Goal: Information Seeking & Learning: Check status

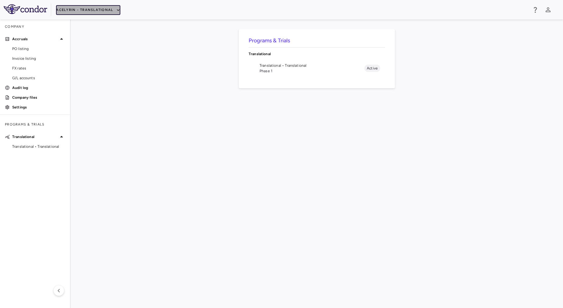
click at [100, 9] on button "Acelyrin - Translational" at bounding box center [88, 10] width 64 height 10
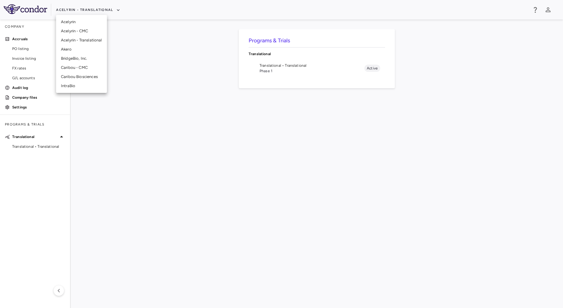
click at [82, 19] on li "Acelyrin" at bounding box center [81, 21] width 51 height 9
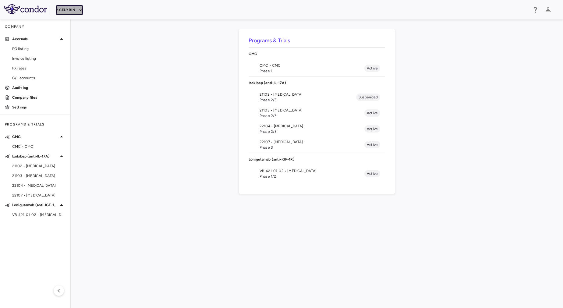
click at [75, 13] on button "Acelyrin" at bounding box center [69, 10] width 27 height 10
click at [203, 142] on div at bounding box center [281, 154] width 563 height 308
click at [259, 176] on li "VB-421-01-02 • [MEDICAL_DATA] Phase 1/2 Active" at bounding box center [317, 174] width 136 height 16
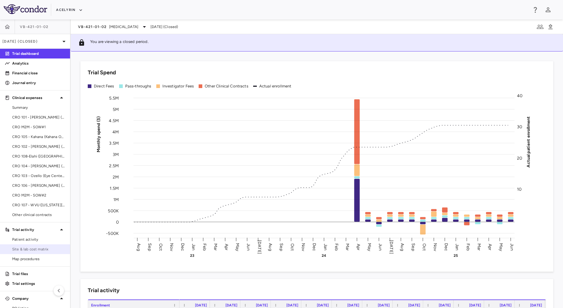
click at [47, 246] on span "Site & lab cost matrix" at bounding box center [38, 248] width 53 height 5
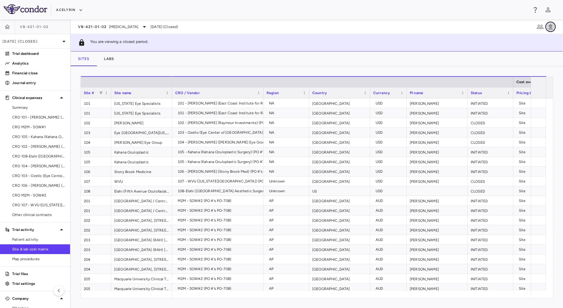
click at [551, 29] on icon "button" at bounding box center [550, 26] width 7 height 7
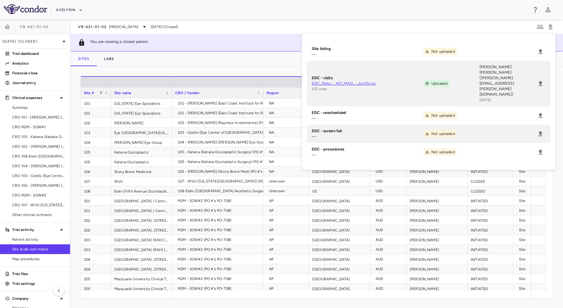
click at [236, 57] on div "Sites Labs" at bounding box center [317, 58] width 492 height 15
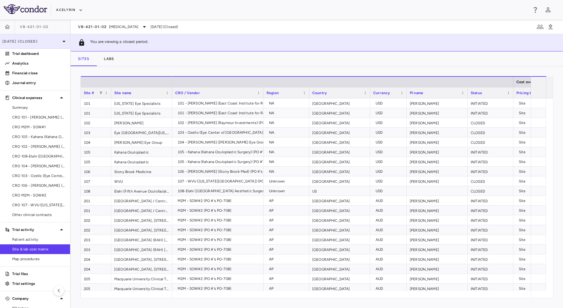
click at [37, 41] on p "[DATE] (Closed)" at bounding box center [31, 41] width 58 height 5
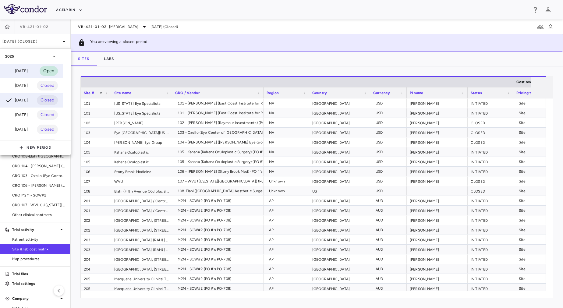
click at [28, 71] on div "[DATE]" at bounding box center [16, 70] width 23 height 7
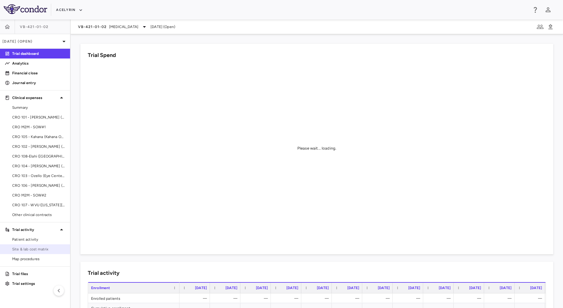
click at [33, 251] on span "Site & lab cost matrix" at bounding box center [38, 248] width 53 height 5
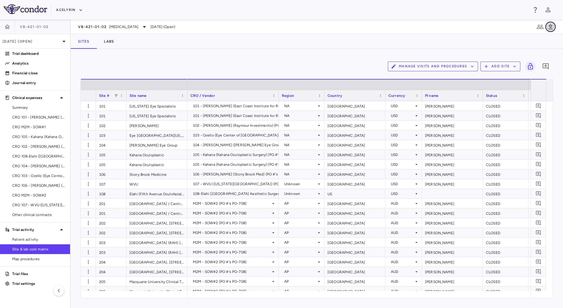
click at [549, 29] on icon "button" at bounding box center [550, 26] width 4 height 5
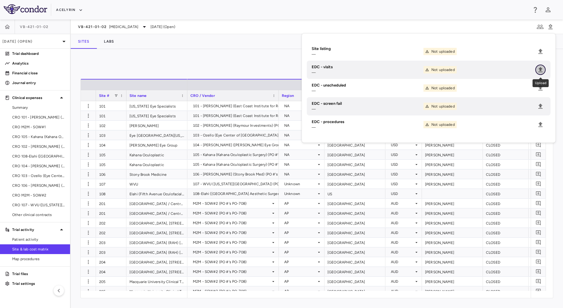
click at [541, 71] on icon "Upload" at bounding box center [540, 69] width 7 height 7
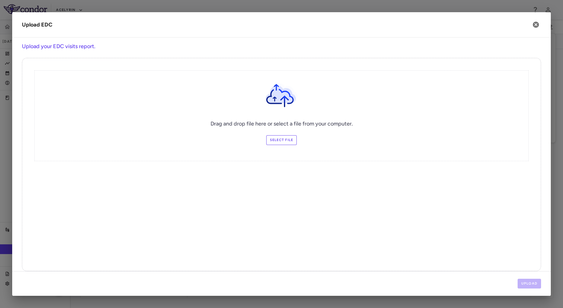
click at [273, 143] on label "Select file" at bounding box center [281, 140] width 31 height 10
click at [0, 0] on input "Select file" at bounding box center [0, 0] width 0 height 0
click at [524, 280] on button "Upload" at bounding box center [530, 284] width 24 height 10
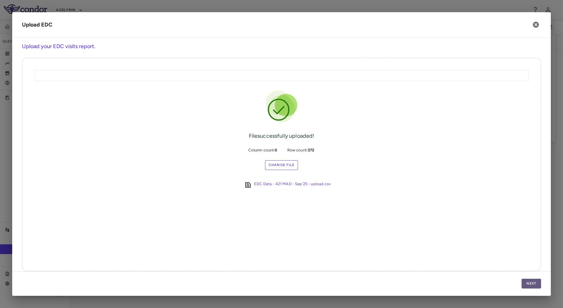
click at [533, 283] on button "Next" at bounding box center [531, 284] width 19 height 10
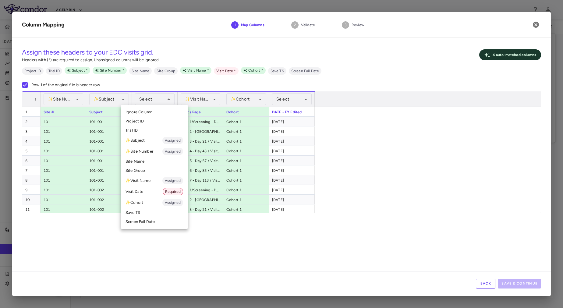
click at [231, 225] on div at bounding box center [281, 154] width 563 height 308
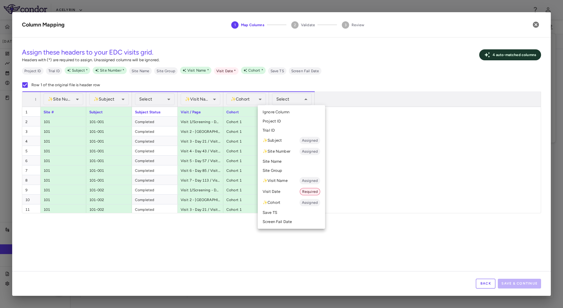
click at [283, 187] on li "Visit Date Required" at bounding box center [291, 191] width 67 height 11
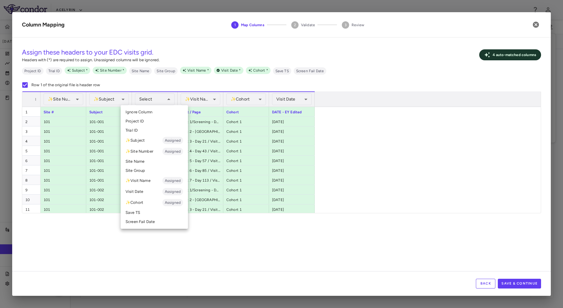
click at [301, 230] on div at bounding box center [281, 154] width 563 height 308
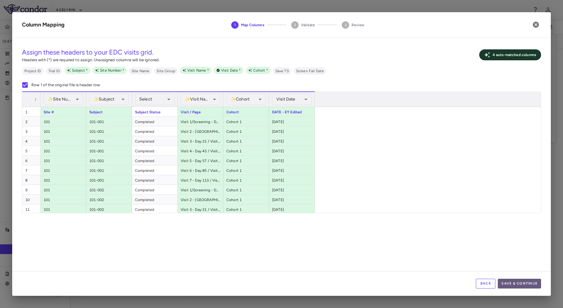
click at [516, 281] on button "Save & Continue" at bounding box center [519, 284] width 43 height 10
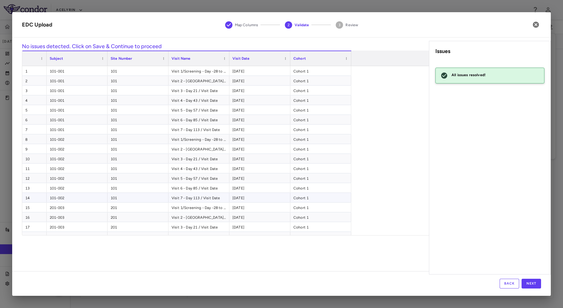
scroll to position [1, 0]
click at [533, 278] on div "Back Next" at bounding box center [281, 283] width 539 height 25
click at [535, 285] on button "Next" at bounding box center [531, 284] width 19 height 10
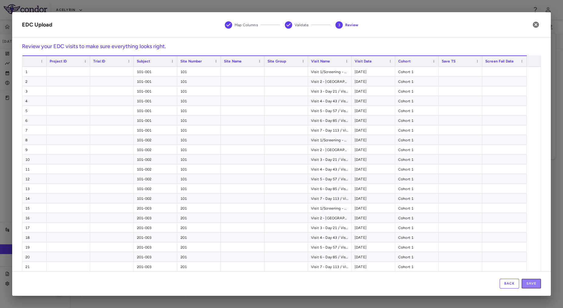
click at [535, 285] on button "Save" at bounding box center [531, 284] width 19 height 10
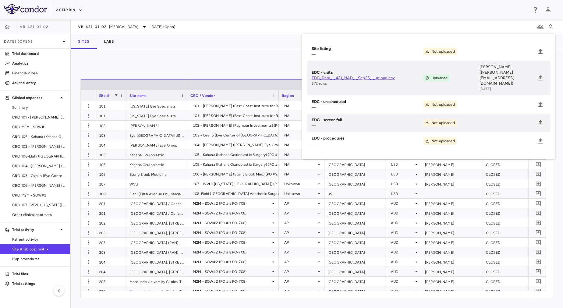
drag, startPoint x: 267, startPoint y: 59, endPoint x: 228, endPoint y: 53, distance: 39.7
click at [228, 53] on div "Manage Visits and Procedures Add Site 0 Drag here to set row groups Drag here t…" at bounding box center [317, 178] width 492 height 259
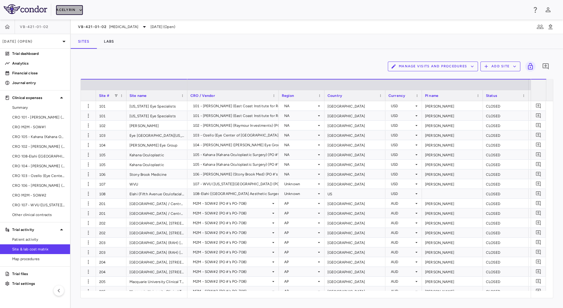
click at [62, 7] on button "Acelyrin" at bounding box center [69, 10] width 27 height 10
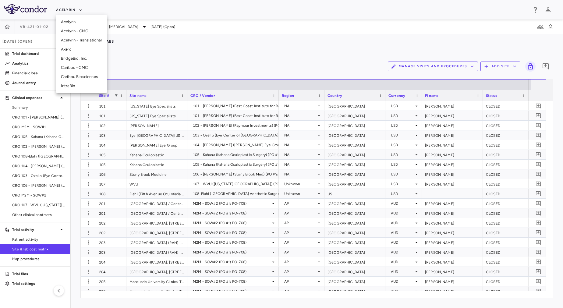
click at [81, 30] on li "Acelyrin - CMC" at bounding box center [81, 31] width 51 height 9
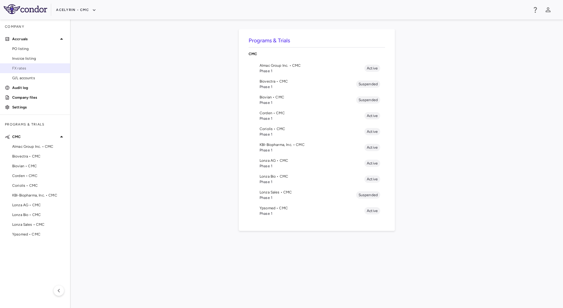
click at [35, 67] on span "FX rates" at bounding box center [38, 68] width 53 height 5
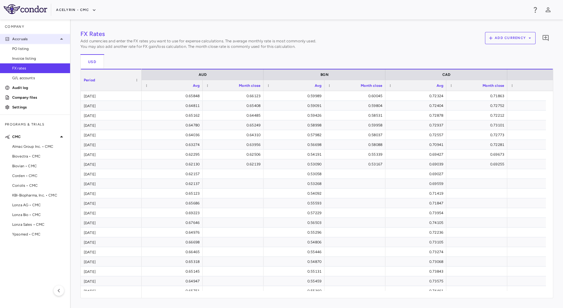
click at [27, 38] on p "Accruals" at bounding box center [35, 38] width 46 height 5
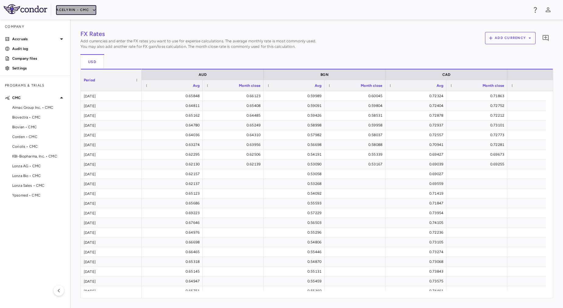
click at [75, 12] on button "Acelyrin - CMC" at bounding box center [76, 10] width 40 height 10
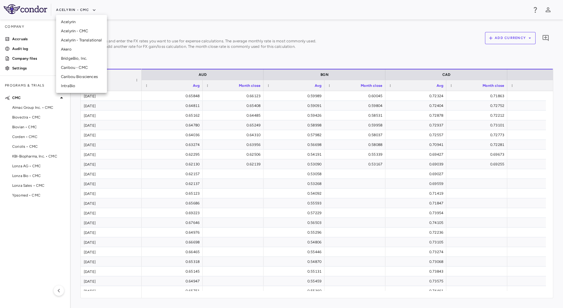
click at [75, 35] on li "Acelyrin - CMC" at bounding box center [81, 31] width 51 height 9
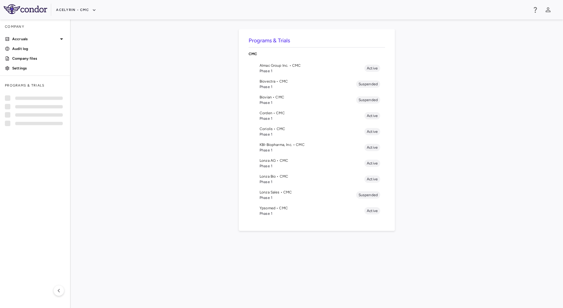
click at [272, 82] on span "Biovectra • CMC" at bounding box center [308, 81] width 97 height 5
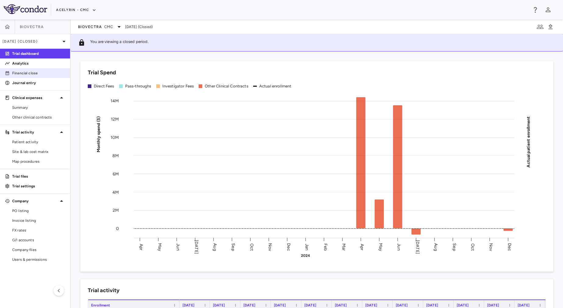
click at [46, 71] on p "Financial close" at bounding box center [38, 72] width 53 height 5
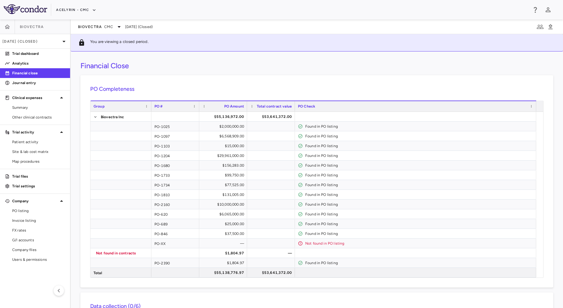
click at [184, 202] on div "PO-2160" at bounding box center [175, 204] width 48 height 9
click at [176, 74] on div "Financial Close PO Completeness Vendor Drag here to set column labels Group PO …" at bounding box center [317, 179] width 492 height 257
click at [115, 27] on icon at bounding box center [118, 26] width 7 height 7
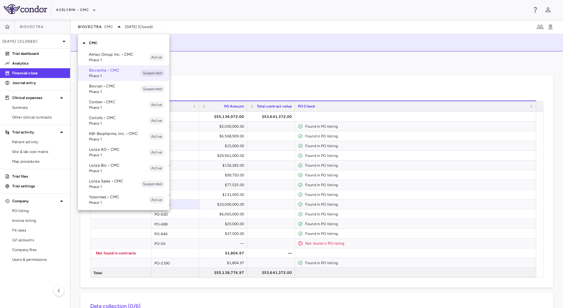
click at [109, 53] on p "Almac Group Inc. • CMC" at bounding box center [119, 54] width 60 height 5
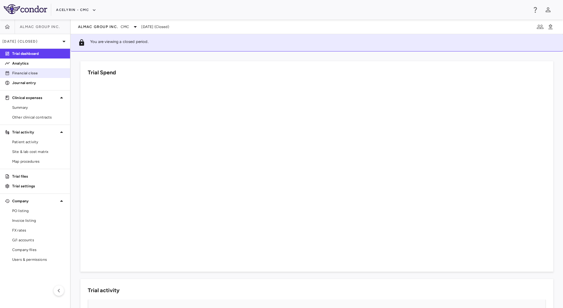
click at [33, 69] on link "Financial close" at bounding box center [35, 73] width 70 height 9
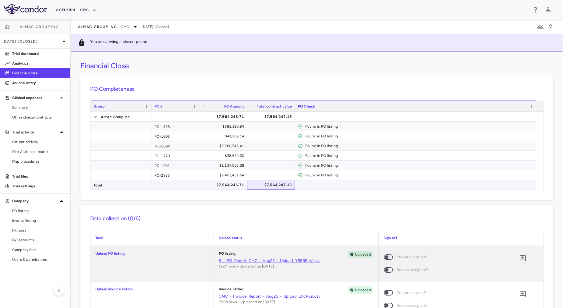
click at [276, 187] on div "$7,564,247.15" at bounding box center [272, 185] width 39 height 10
click at [273, 75] on div "Financial Close PO Completeness Vendor Drag here to set column labels Group PO …" at bounding box center [317, 179] width 492 height 257
click at [96, 18] on div "Acelyrin - CMC" at bounding box center [281, 9] width 563 height 19
click at [99, 24] on div "Almac Group Inc. CMC" at bounding box center [108, 26] width 61 height 7
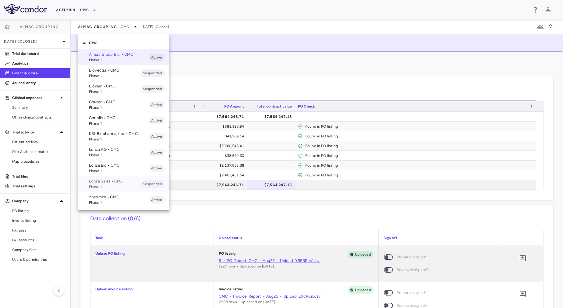
click at [141, 181] on span "Suspended" at bounding box center [152, 183] width 24 height 7
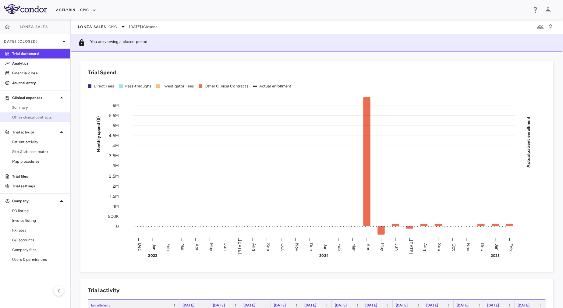
click at [40, 118] on span "Other clinical contracts" at bounding box center [38, 117] width 53 height 5
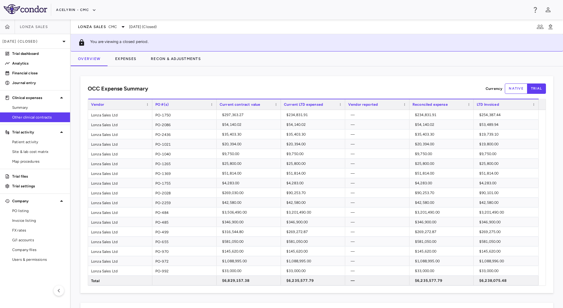
click at [510, 91] on button "native" at bounding box center [516, 88] width 23 height 10
type button "native"
click at [504, 60] on div "Overview Expenses Recon & Adjustments" at bounding box center [317, 58] width 492 height 15
click at [47, 77] on link "Financial close" at bounding box center [35, 73] width 70 height 9
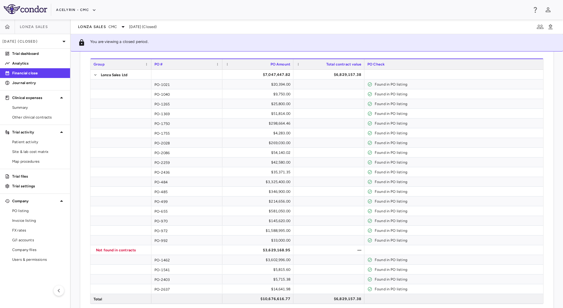
scroll to position [42, 0]
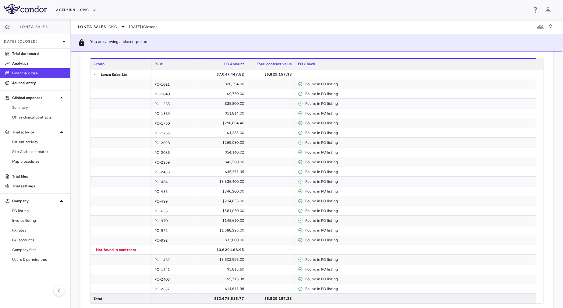
drag, startPoint x: 562, startPoint y: 1, endPoint x: 292, endPoint y: 22, distance: 271.1
click at [292, 22] on div "Lonza Sales CMC [DATE] (Closed)" at bounding box center [317, 26] width 492 height 15
click at [105, 23] on div "Lonza Sales CMC" at bounding box center [102, 26] width 49 height 7
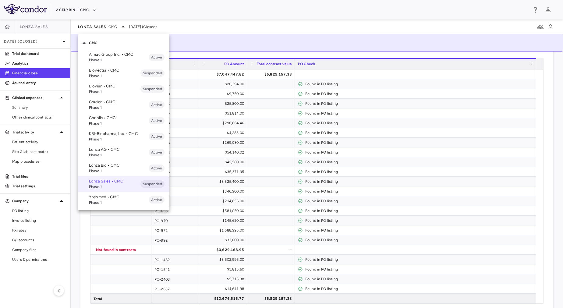
click at [121, 90] on span "Phase 1" at bounding box center [114, 91] width 51 height 5
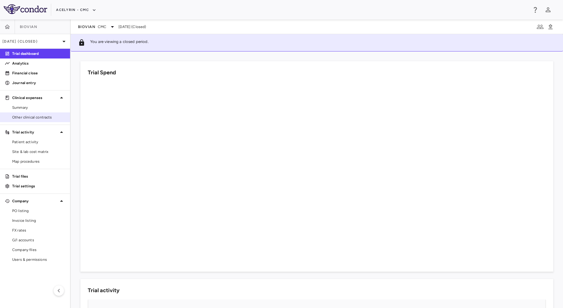
click at [34, 119] on span "Other clinical contracts" at bounding box center [38, 117] width 53 height 5
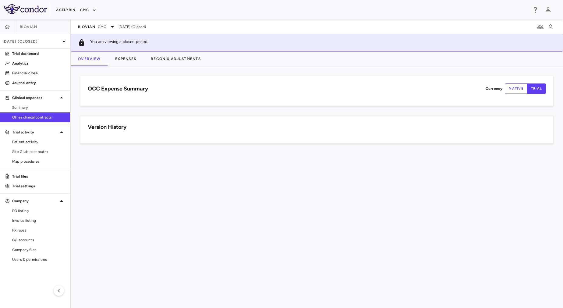
click at [512, 89] on button "native" at bounding box center [516, 88] width 23 height 10
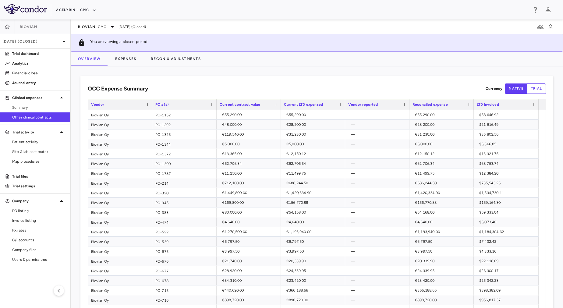
type button "native"
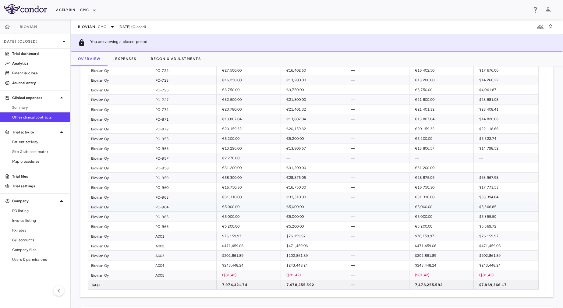
scroll to position [278, 0]
click at [49, 75] on p "Financial close" at bounding box center [38, 72] width 53 height 5
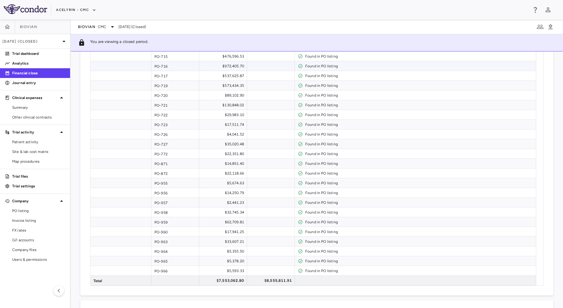
scroll to position [295, 0]
click at [417, 290] on div "PO Completeness Vendor Drag here to set column labels Group PO # PO Amount" at bounding box center [316, 37] width 473 height 515
click at [97, 25] on div "Biovian CMC" at bounding box center [97, 26] width 38 height 7
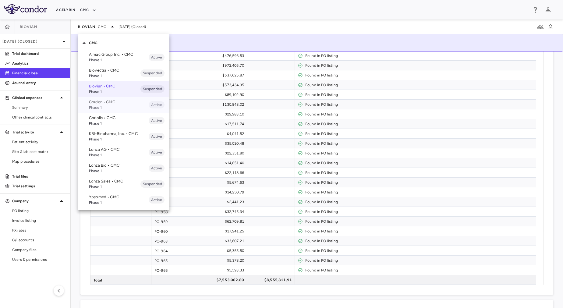
click at [112, 108] on span "Phase 1" at bounding box center [119, 107] width 60 height 5
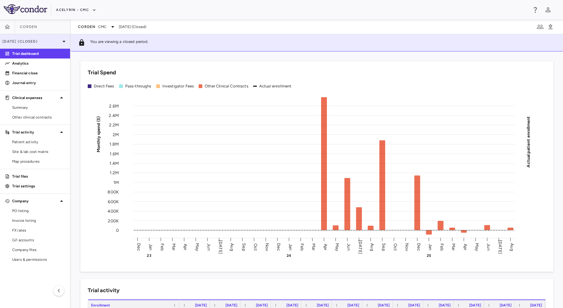
click at [33, 43] on p "[DATE] (Closed)" at bounding box center [31, 41] width 58 height 5
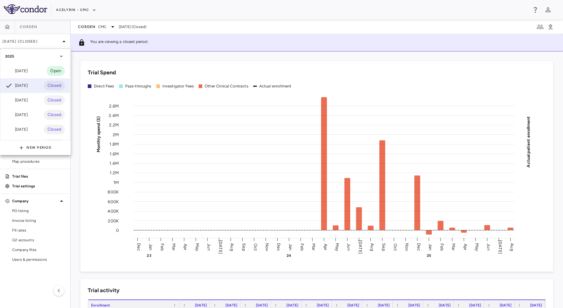
click at [184, 24] on div at bounding box center [281, 154] width 563 height 308
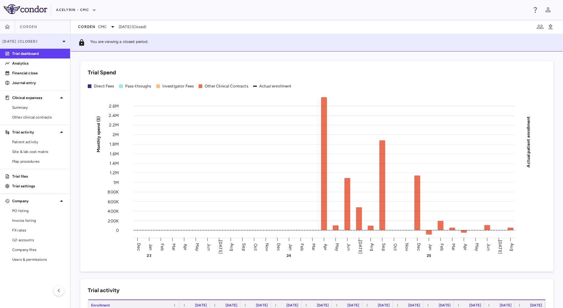
click at [38, 40] on p "[DATE] (Closed)" at bounding box center [31, 41] width 58 height 5
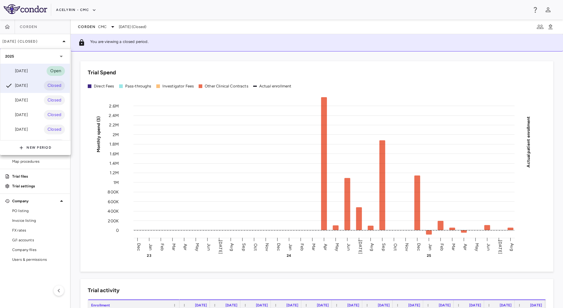
click at [36, 70] on div "[DATE] Open" at bounding box center [34, 71] width 69 height 15
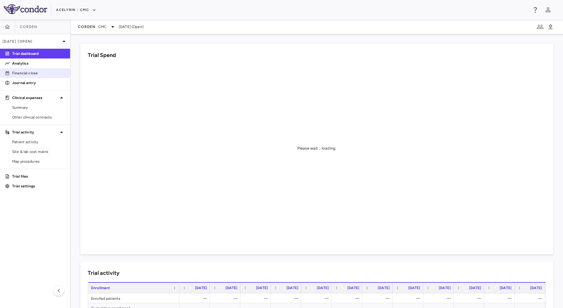
click at [40, 76] on p "Financial close" at bounding box center [38, 72] width 53 height 5
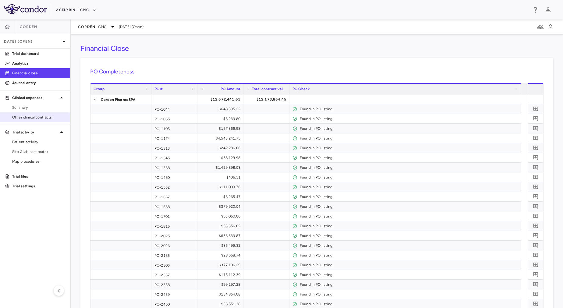
click at [44, 119] on span "Other clinical contracts" at bounding box center [38, 117] width 53 height 5
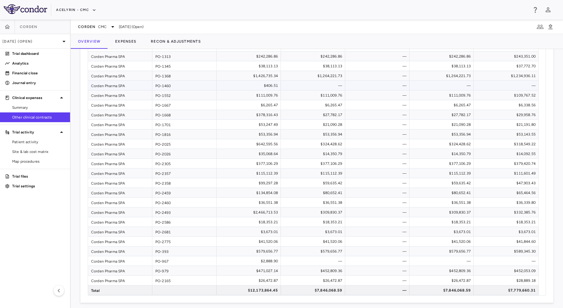
scroll to position [71, 0]
click at [48, 73] on p "Financial close" at bounding box center [38, 72] width 53 height 5
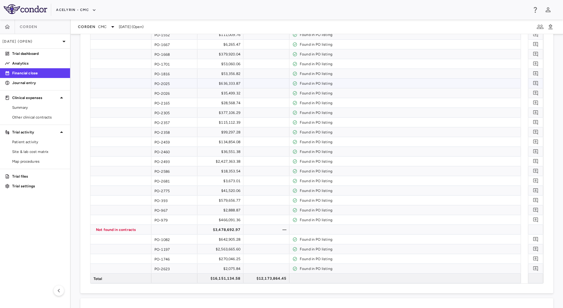
scroll to position [151, 0]
click at [47, 122] on link "Other clinical contracts" at bounding box center [35, 117] width 70 height 9
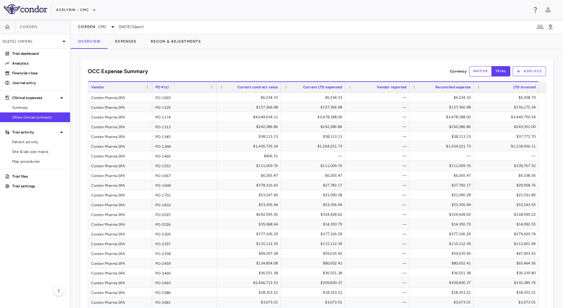
click at [476, 67] on button "native" at bounding box center [481, 71] width 23 height 10
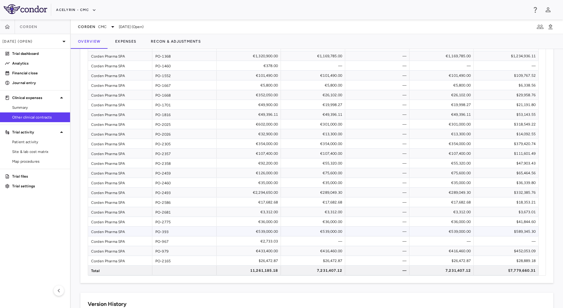
scroll to position [90, 0]
click at [93, 30] on div "Corden CMC" at bounding box center [97, 26] width 38 height 7
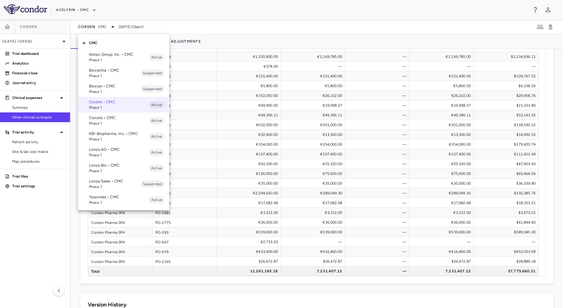
click at [112, 122] on span "Phase 1" at bounding box center [119, 123] width 60 height 5
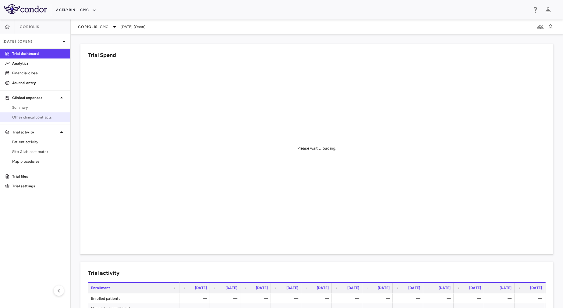
click at [29, 115] on span "Other clinical contracts" at bounding box center [38, 117] width 53 height 5
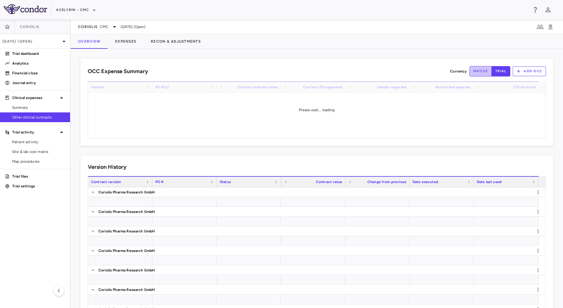
click at [479, 72] on button "native" at bounding box center [481, 71] width 23 height 10
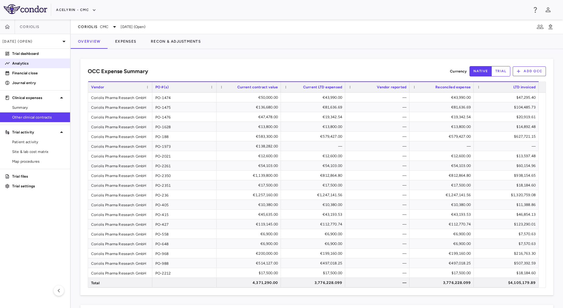
click at [9, 68] on div "Analytics" at bounding box center [35, 63] width 70 height 10
click at [14, 73] on p "Financial close" at bounding box center [38, 72] width 53 height 5
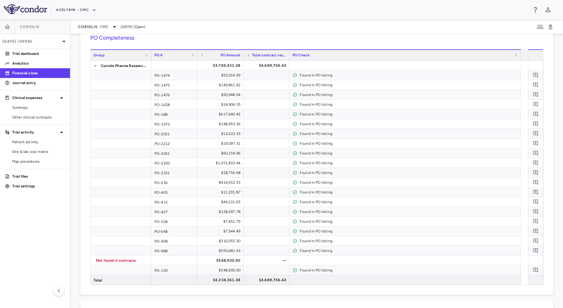
scroll to position [34, 0]
click at [102, 28] on span "CMC" at bounding box center [104, 26] width 9 height 5
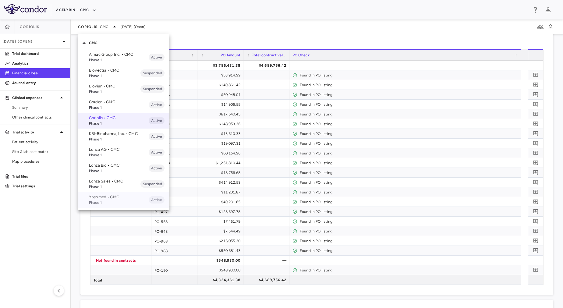
click at [144, 200] on span "Phase 1" at bounding box center [119, 202] width 60 height 5
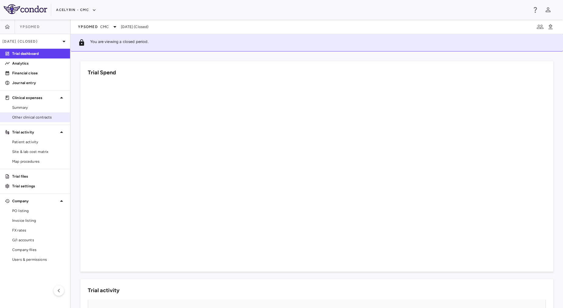
click at [43, 121] on link "Other clinical contracts" at bounding box center [35, 117] width 70 height 9
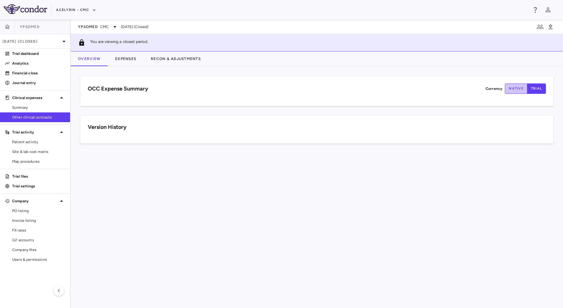
click at [515, 88] on button "native" at bounding box center [516, 88] width 23 height 10
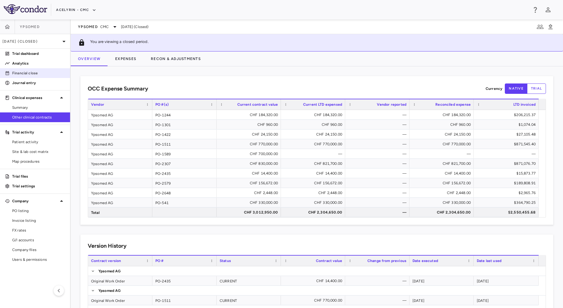
click at [12, 71] on div "Financial close" at bounding box center [37, 72] width 55 height 5
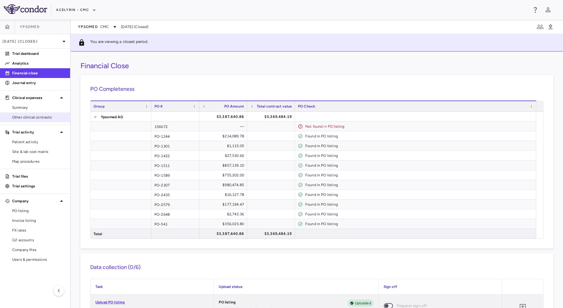
click at [49, 120] on span "Other clinical contracts" at bounding box center [38, 117] width 53 height 5
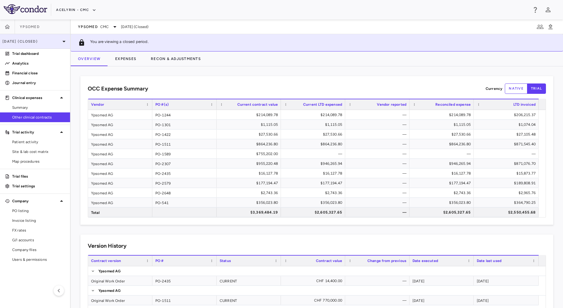
click at [51, 45] on div "[DATE] (Closed)" at bounding box center [35, 41] width 70 height 15
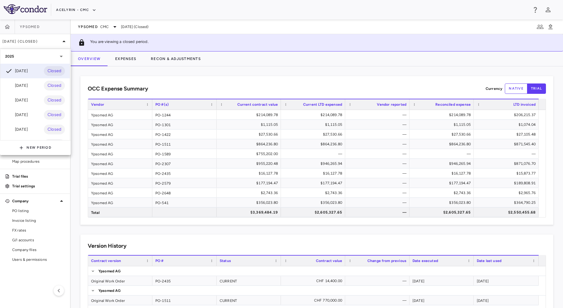
click at [87, 72] on div at bounding box center [281, 154] width 563 height 308
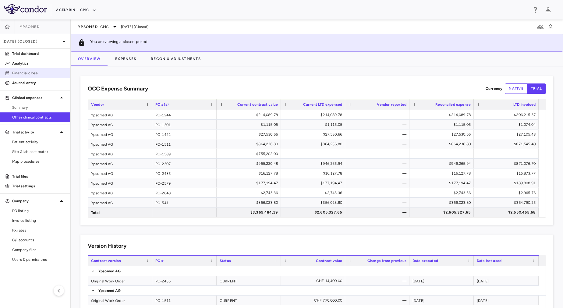
click at [39, 72] on p "Financial close" at bounding box center [38, 72] width 53 height 5
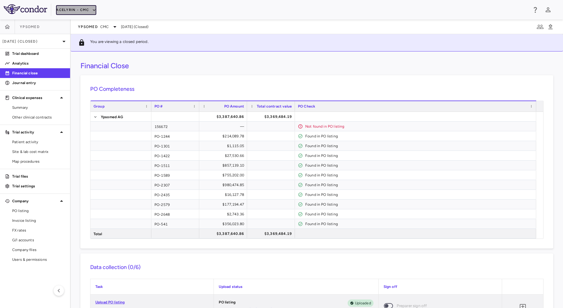
click at [85, 10] on button "Acelyrin - CMC" at bounding box center [76, 10] width 40 height 10
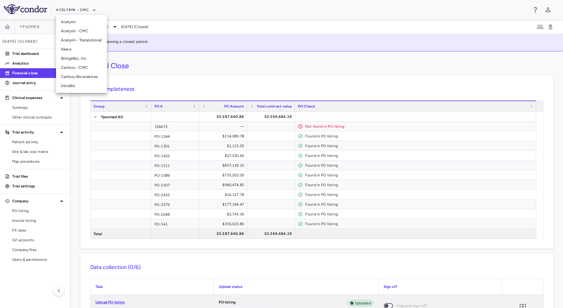
click at [164, 61] on div at bounding box center [281, 154] width 563 height 308
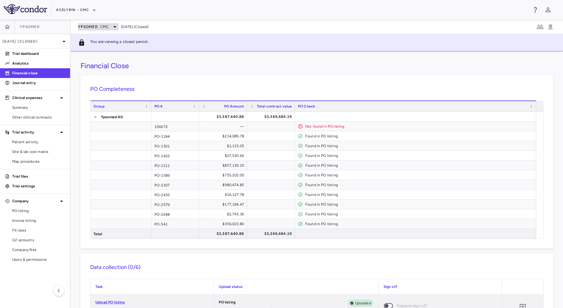
click at [97, 26] on span "Ypsomed" at bounding box center [88, 26] width 20 height 5
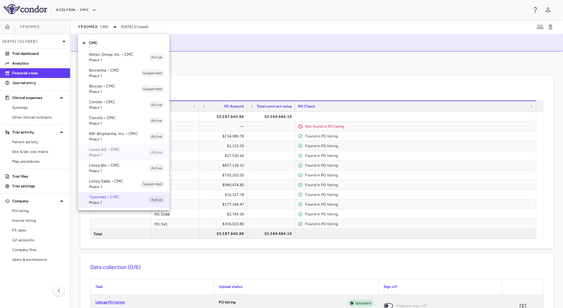
click at [131, 156] on span "Phase 1" at bounding box center [119, 154] width 60 height 5
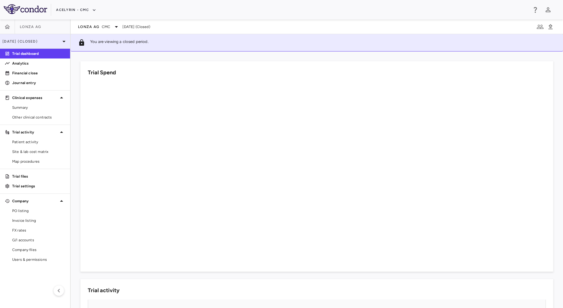
click at [29, 46] on div "[DATE] (Closed)" at bounding box center [35, 41] width 70 height 15
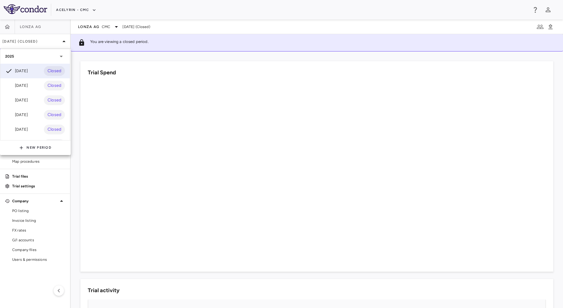
click at [245, 12] on div at bounding box center [281, 154] width 563 height 308
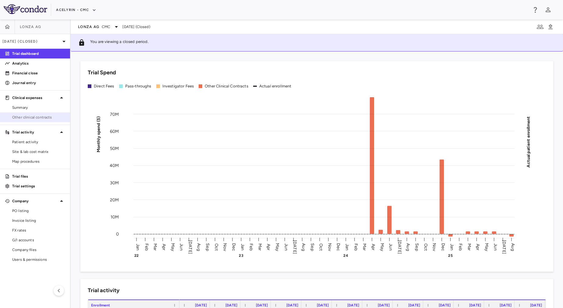
click at [43, 113] on link "Other clinical contracts" at bounding box center [35, 117] width 70 height 9
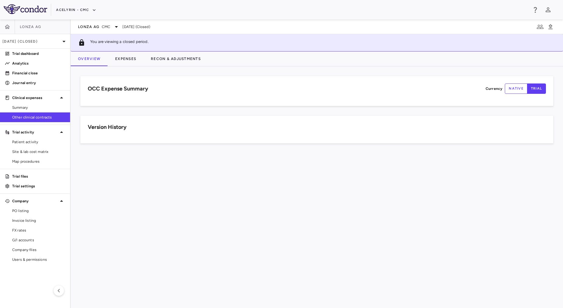
click at [519, 85] on button "native" at bounding box center [516, 88] width 23 height 10
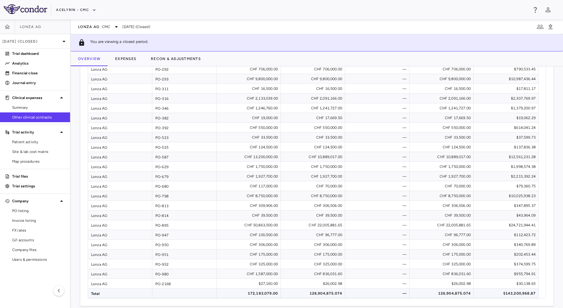
scroll to position [494, 0]
click at [36, 72] on p "Financial close" at bounding box center [38, 72] width 53 height 5
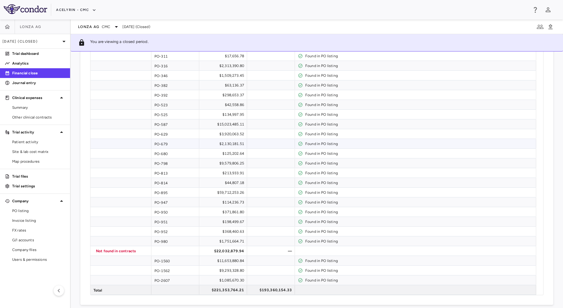
scroll to position [548, 0]
click at [94, 26] on span "Lonza AG" at bounding box center [88, 26] width 21 height 5
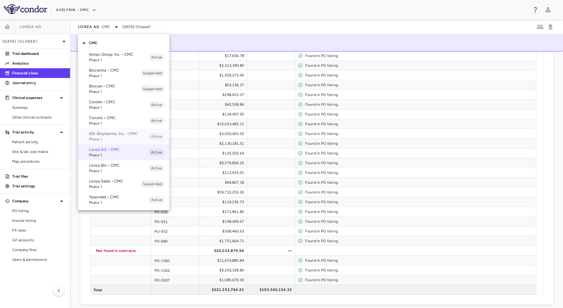
click at [131, 140] on span "Phase 1" at bounding box center [119, 138] width 60 height 5
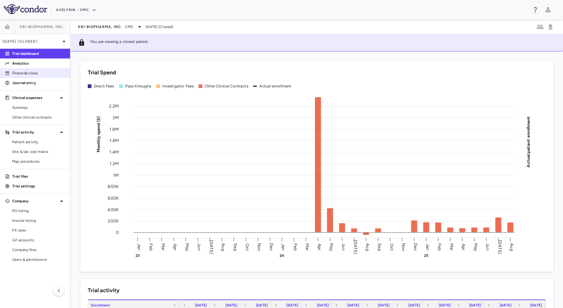
click at [30, 71] on p "Financial close" at bounding box center [38, 72] width 53 height 5
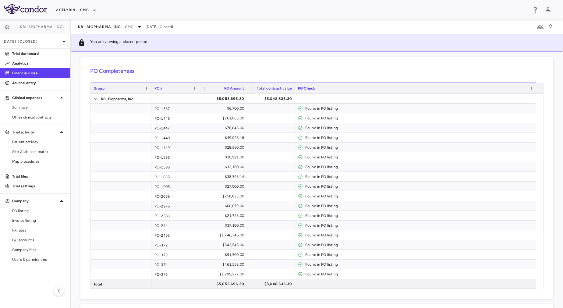
scroll to position [16, 0]
click at [30, 41] on p "[DATE] (Closed)" at bounding box center [31, 41] width 58 height 5
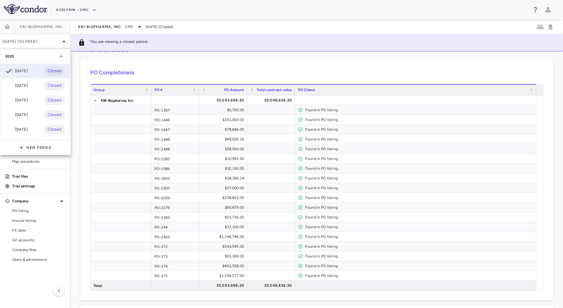
click at [147, 66] on div at bounding box center [281, 154] width 563 height 308
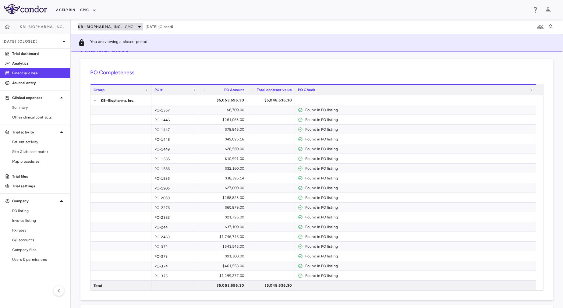
click at [103, 27] on span "KBI-Biopharma, Inc." at bounding box center [100, 26] width 44 height 5
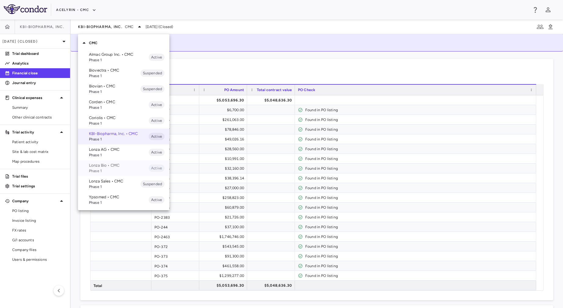
click at [148, 166] on p "Lonza Bio • CMC" at bounding box center [119, 165] width 60 height 5
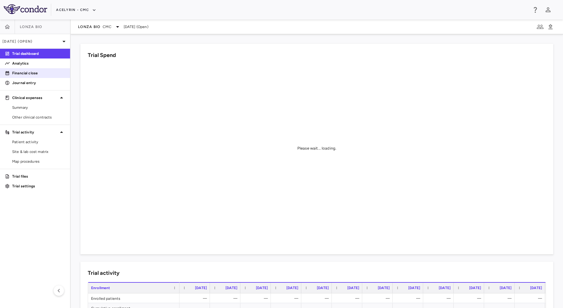
click at [53, 77] on link "Financial close" at bounding box center [35, 73] width 70 height 9
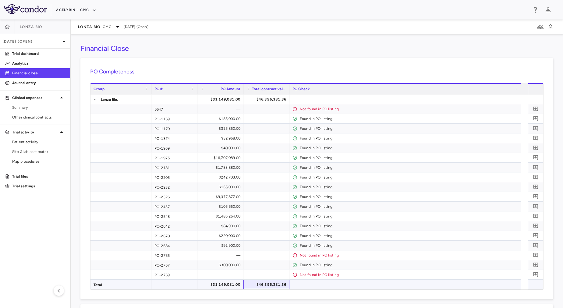
click at [274, 285] on div "$46,396,381.36" at bounding box center [267, 285] width 37 height 10
click at [93, 27] on span "Lonza Bio" at bounding box center [89, 26] width 22 height 5
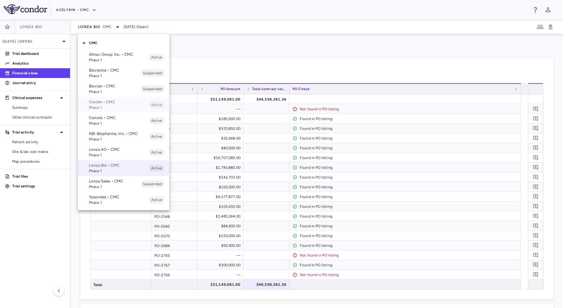
click at [126, 109] on span "Phase 1" at bounding box center [119, 107] width 60 height 5
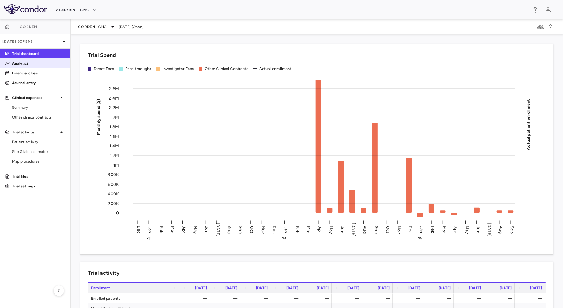
click at [28, 65] on p "Analytics" at bounding box center [38, 63] width 53 height 5
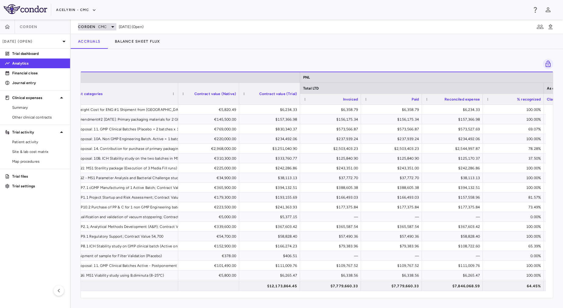
click at [81, 28] on span "Corden" at bounding box center [87, 26] width 18 height 5
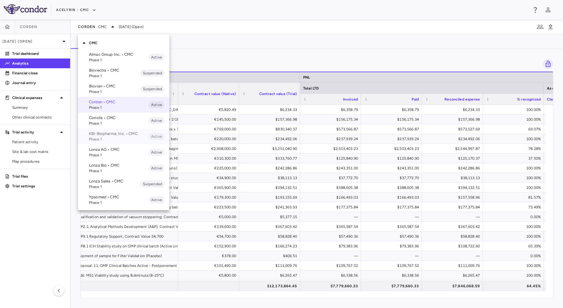
click at [136, 137] on span "Phase 1" at bounding box center [119, 138] width 60 height 5
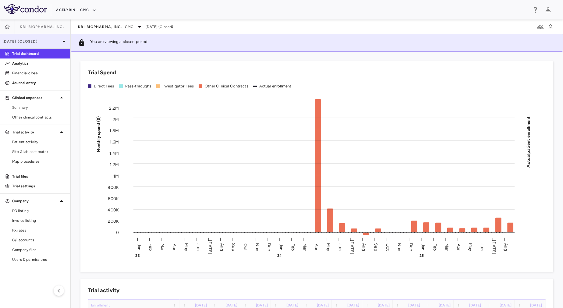
click at [51, 43] on p "[DATE] (Closed)" at bounding box center [31, 41] width 58 height 5
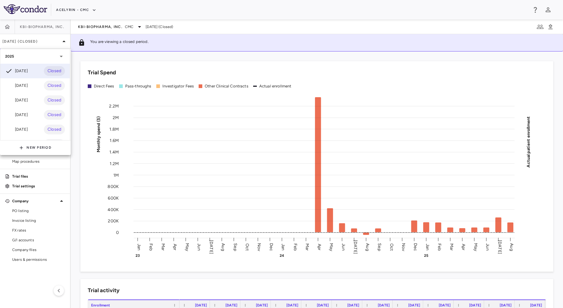
click at [88, 206] on div at bounding box center [281, 154] width 563 height 308
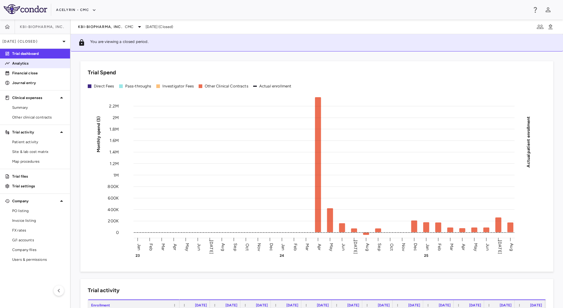
click at [32, 63] on p "Analytics" at bounding box center [38, 63] width 53 height 5
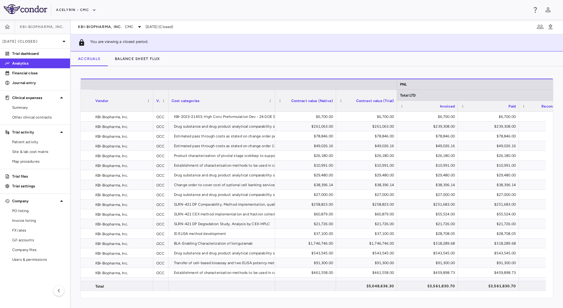
scroll to position [0, 240]
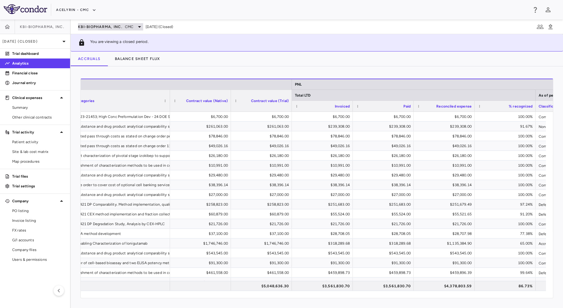
click at [91, 23] on div "KBI-Biopharma, Inc. CMC" at bounding box center [110, 26] width 65 height 7
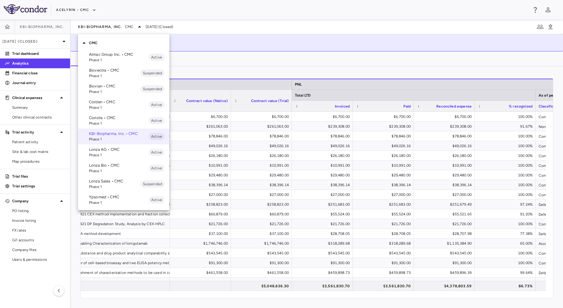
click at [119, 205] on span "Phase 1" at bounding box center [119, 202] width 60 height 5
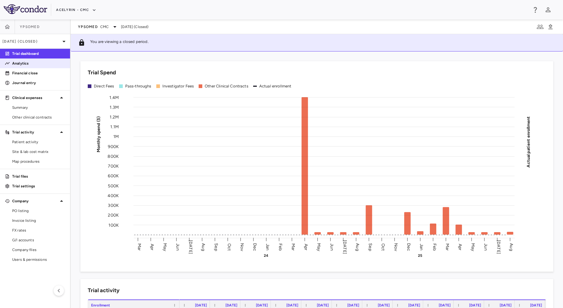
click at [35, 64] on p "Analytics" at bounding box center [38, 63] width 53 height 5
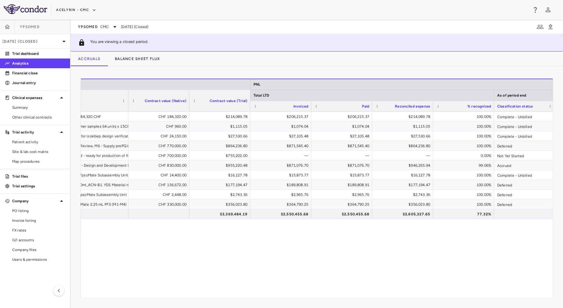
scroll to position [0, 257]
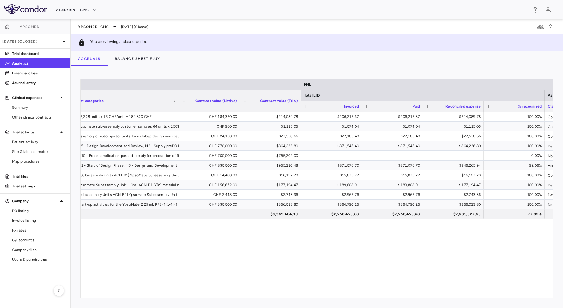
click at [279, 260] on div "OCC 12,228 units x 15 CHF/unit = 184,320 CHF CHF 184,320.00 $214,089.78 $206,21…" at bounding box center [317, 201] width 472 height 179
click at [18, 43] on p "[DATE] (Closed)" at bounding box center [31, 41] width 58 height 5
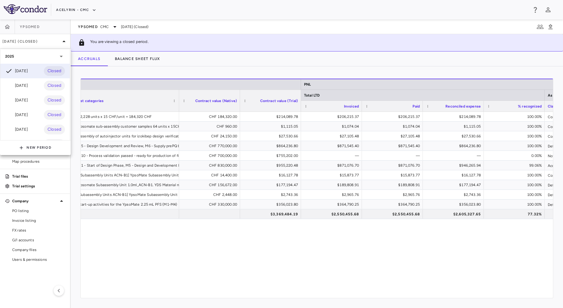
click at [176, 223] on div at bounding box center [281, 154] width 563 height 308
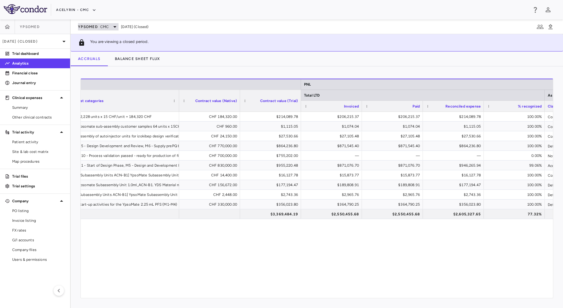
click at [89, 25] on span "Ypsomed" at bounding box center [88, 26] width 20 height 5
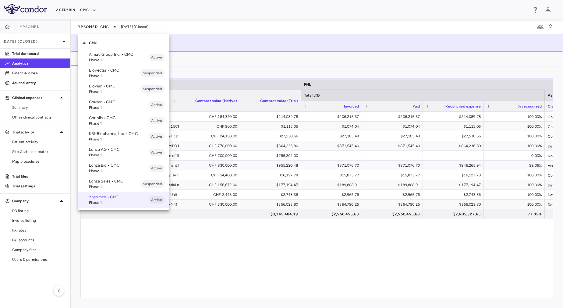
click at [119, 149] on p "Lonza AG • CMC" at bounding box center [119, 149] width 60 height 5
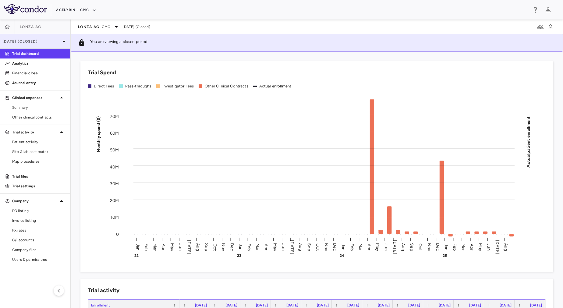
click at [16, 39] on p "[DATE] (Closed)" at bounding box center [31, 41] width 58 height 5
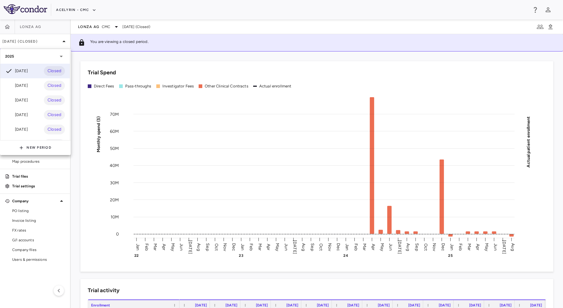
click at [17, 39] on div at bounding box center [281, 154] width 563 height 308
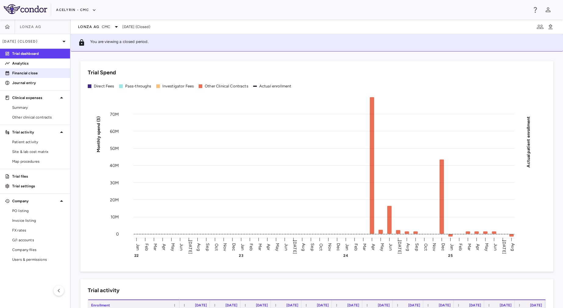
click at [35, 72] on p "Financial close" at bounding box center [38, 72] width 53 height 5
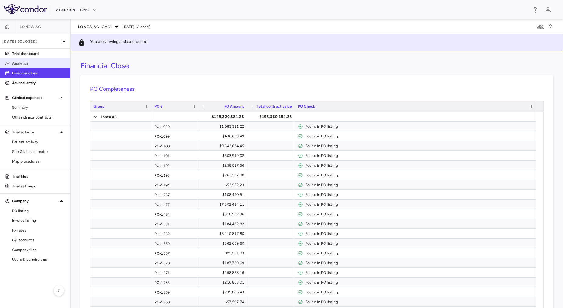
click at [47, 60] on link "Analytics" at bounding box center [35, 63] width 70 height 9
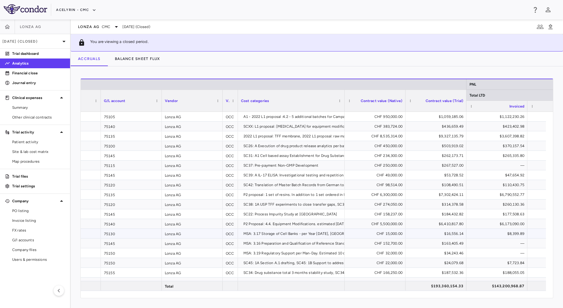
scroll to position [0, 120]
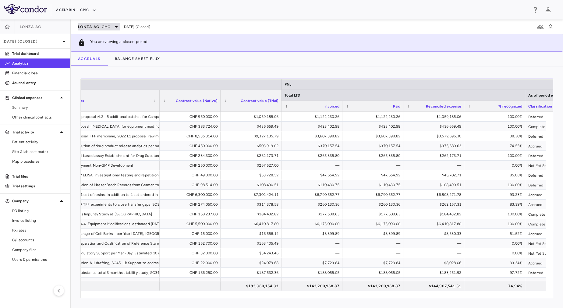
click at [98, 23] on div "Lonza AG CMC" at bounding box center [99, 26] width 42 height 7
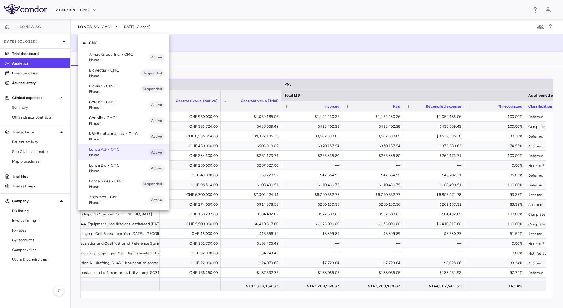
click at [109, 117] on p "Coriolis • CMC" at bounding box center [119, 117] width 60 height 5
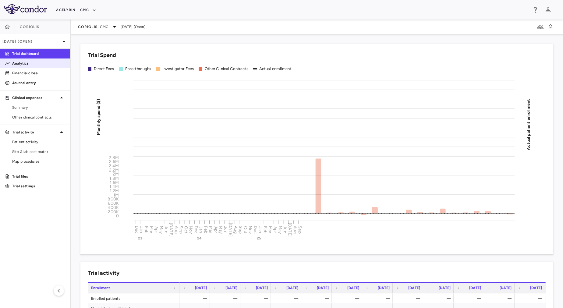
click at [24, 64] on p "Analytics" at bounding box center [38, 63] width 53 height 5
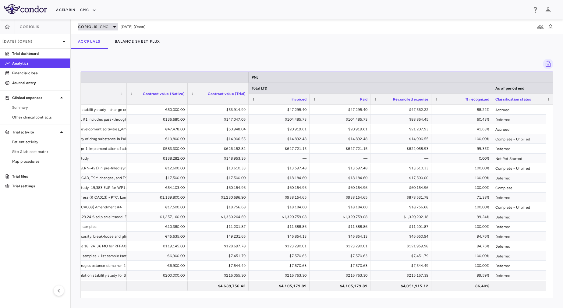
click at [81, 27] on span "Coriolis" at bounding box center [87, 26] width 19 height 5
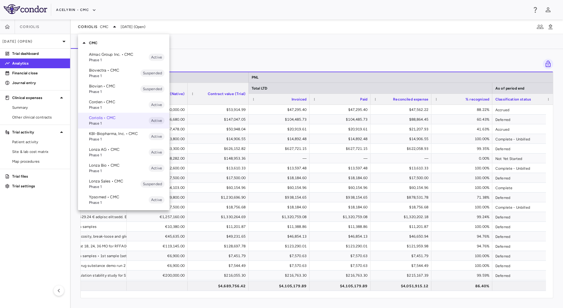
click at [115, 58] on span "Phase 1" at bounding box center [119, 59] width 60 height 5
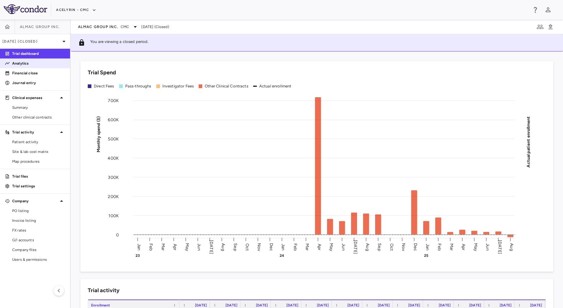
click at [23, 66] on link "Analytics" at bounding box center [35, 63] width 70 height 9
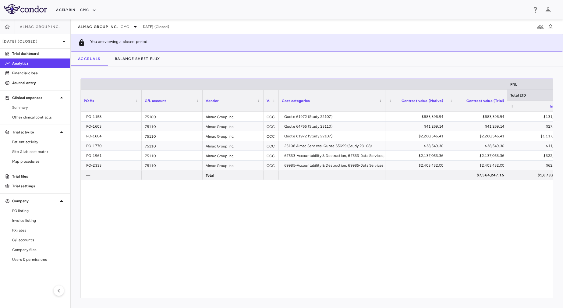
click at [455, 242] on div "PO-1158 75100 Almac Group Inc. OCC Quote 61972 (Study 22107) $683,396.94 $683,3…" at bounding box center [317, 201] width 472 height 179
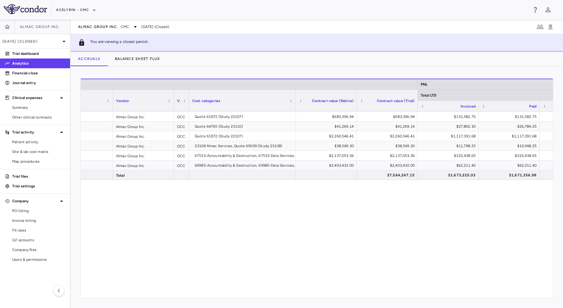
scroll to position [0, 120]
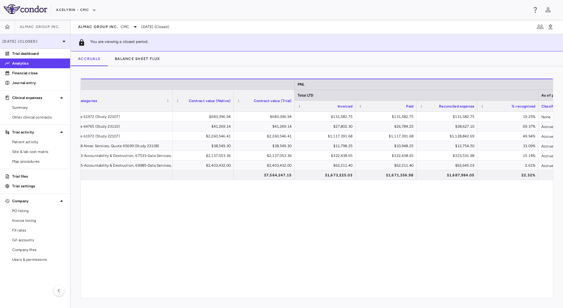
click at [37, 42] on p "[DATE] (Closed)" at bounding box center [31, 41] width 58 height 5
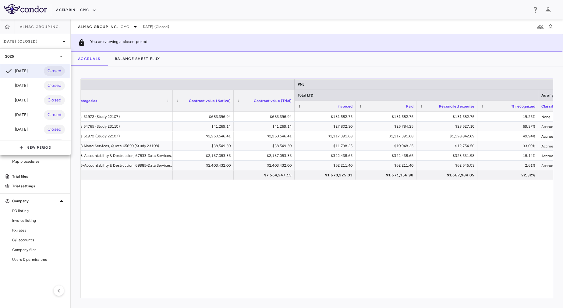
click at [304, 253] on div at bounding box center [281, 154] width 563 height 308
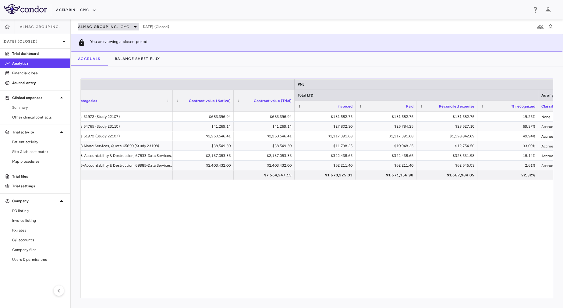
click at [88, 27] on span "Almac Group Inc." at bounding box center [98, 26] width 40 height 5
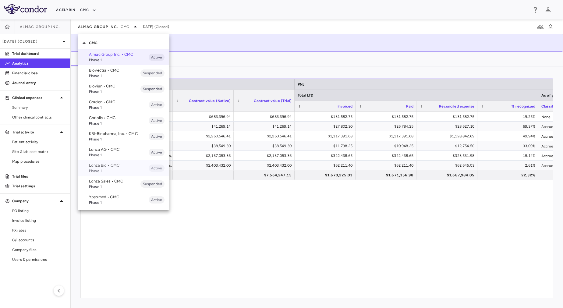
click at [145, 171] on span "Phase 1" at bounding box center [119, 170] width 60 height 5
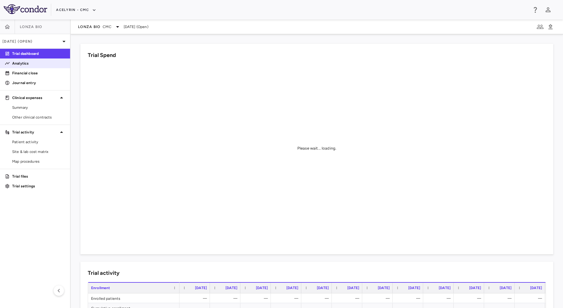
click at [52, 66] on p "Analytics" at bounding box center [38, 63] width 53 height 5
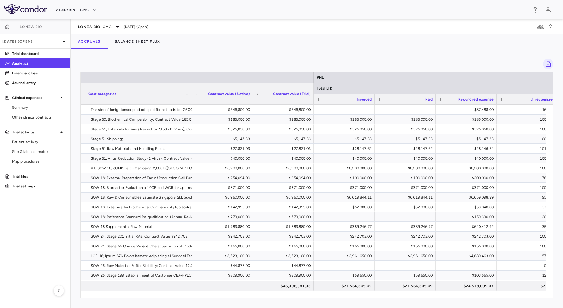
click at [448, 25] on div "Lonza Bio CMC [DATE] (Open)" at bounding box center [317, 26] width 492 height 15
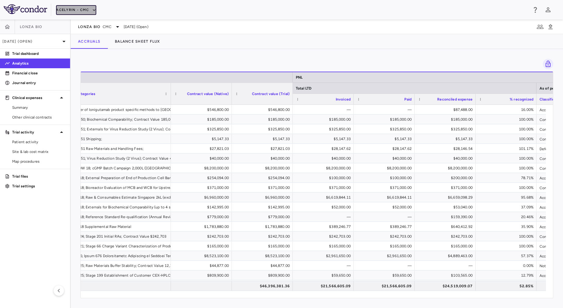
click at [76, 11] on button "Acelyrin - CMC" at bounding box center [76, 10] width 40 height 10
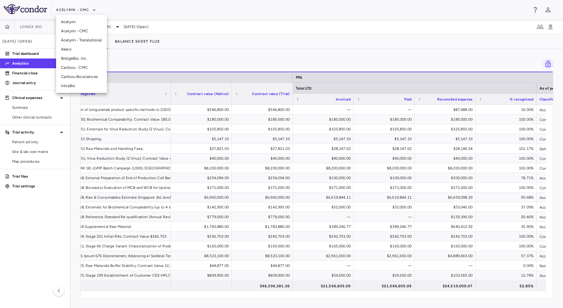
click at [73, 42] on li "Acelyrin - Translational" at bounding box center [81, 40] width 51 height 9
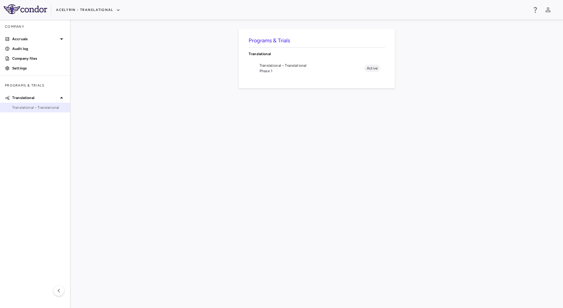
click at [49, 107] on span "Translational • Translational" at bounding box center [38, 107] width 53 height 5
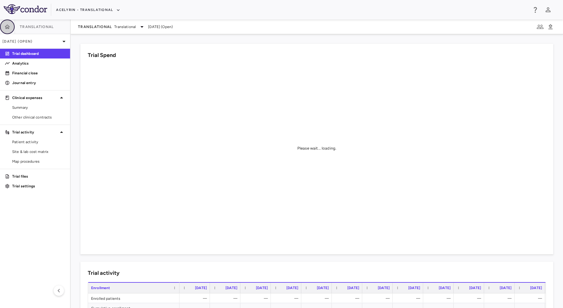
click at [8, 25] on icon "button" at bounding box center [7, 26] width 5 height 4
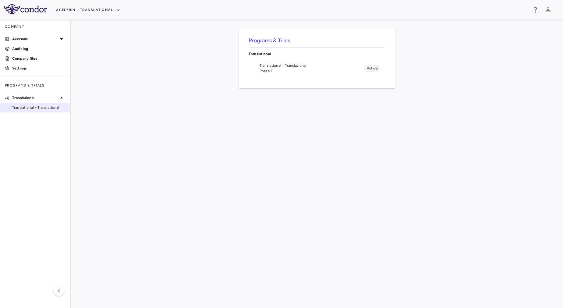
click at [33, 107] on span "Translational • Translational" at bounding box center [38, 107] width 53 height 5
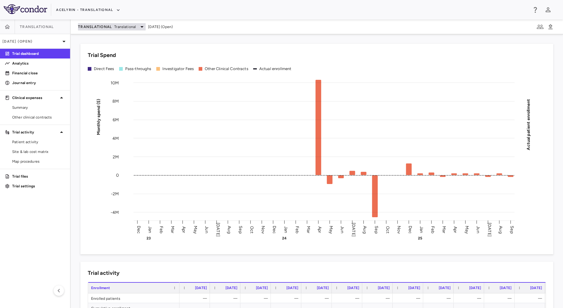
click at [88, 28] on span "Translational" at bounding box center [95, 26] width 34 height 5
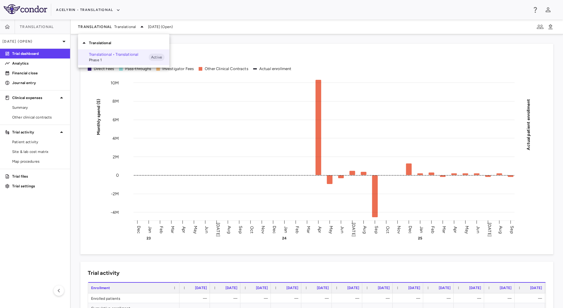
click at [44, 55] on div at bounding box center [281, 154] width 563 height 308
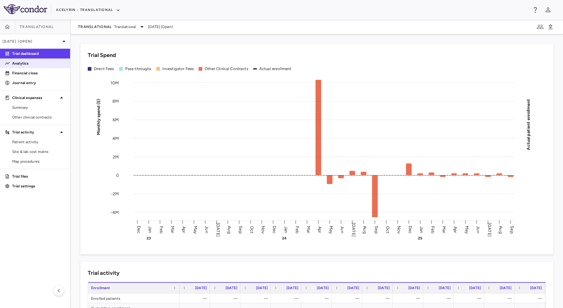
click at [29, 62] on p "Analytics" at bounding box center [38, 63] width 53 height 5
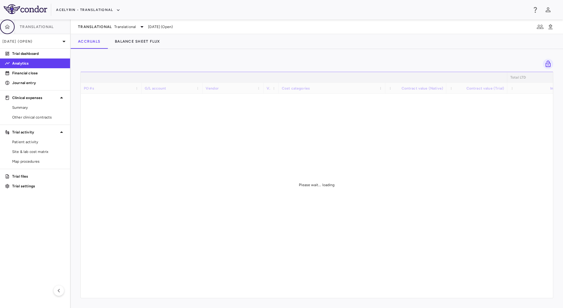
click at [9, 29] on icon "button" at bounding box center [7, 27] width 6 height 6
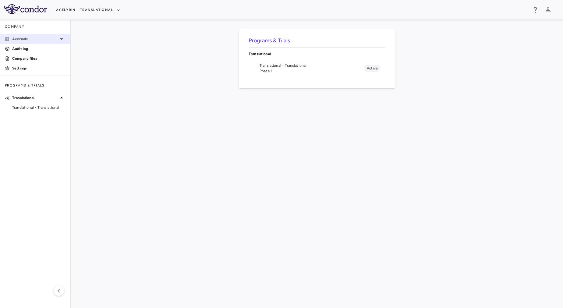
click at [24, 38] on p "Accruals" at bounding box center [35, 38] width 46 height 5
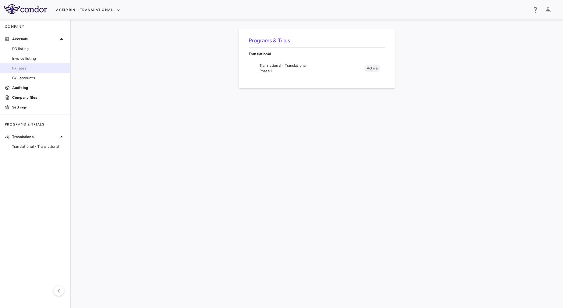
click at [26, 68] on span "FX rates" at bounding box center [38, 68] width 53 height 5
